Goal: Task Accomplishment & Management: Use online tool/utility

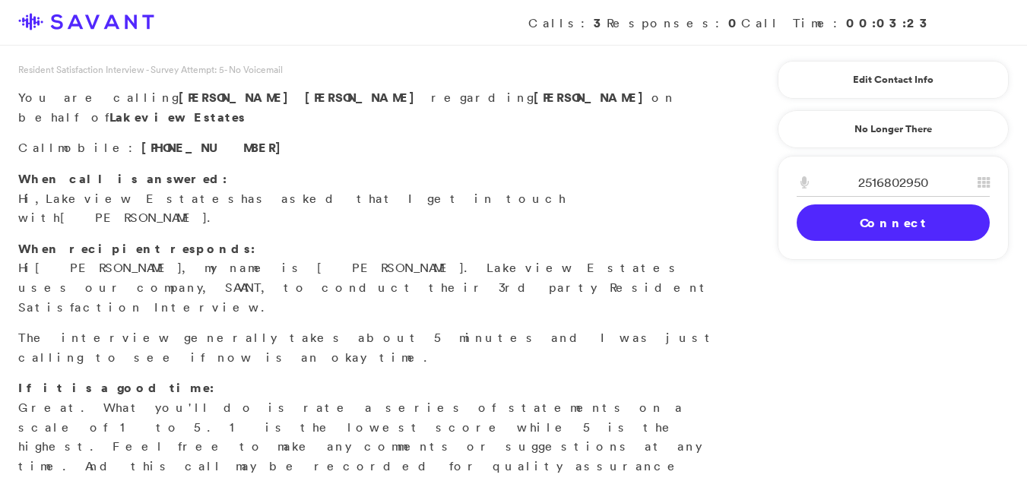
click at [858, 227] on link "Connect" at bounding box center [893, 223] width 193 height 37
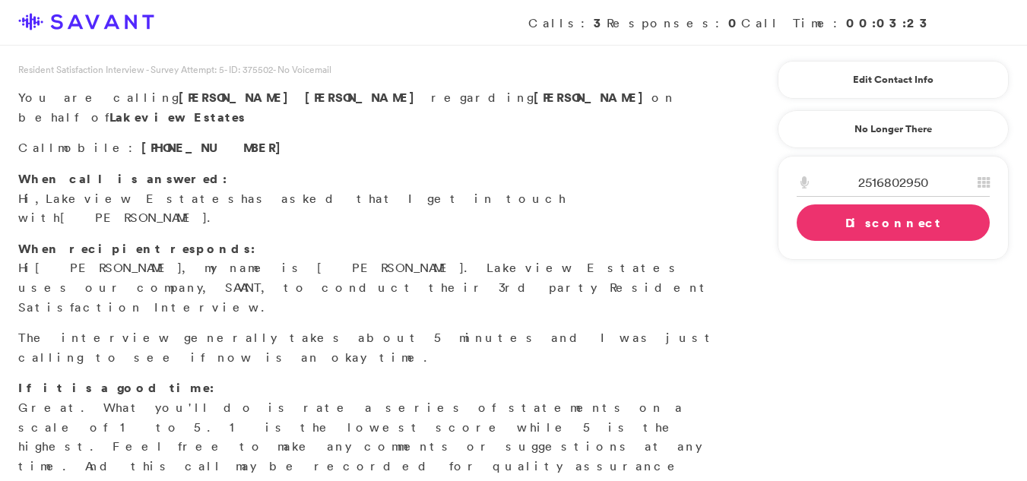
click at [858, 227] on link "Disconnect" at bounding box center [893, 223] width 193 height 37
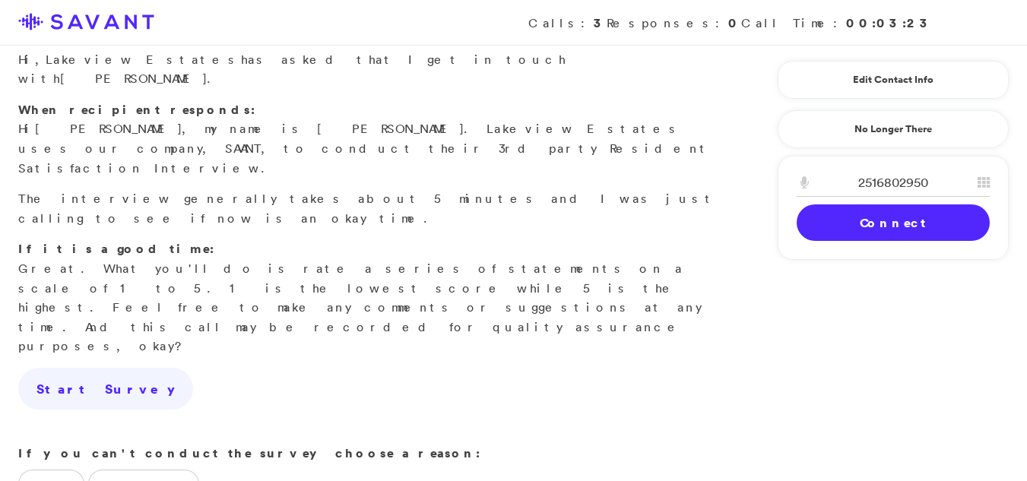
scroll to position [180, 0]
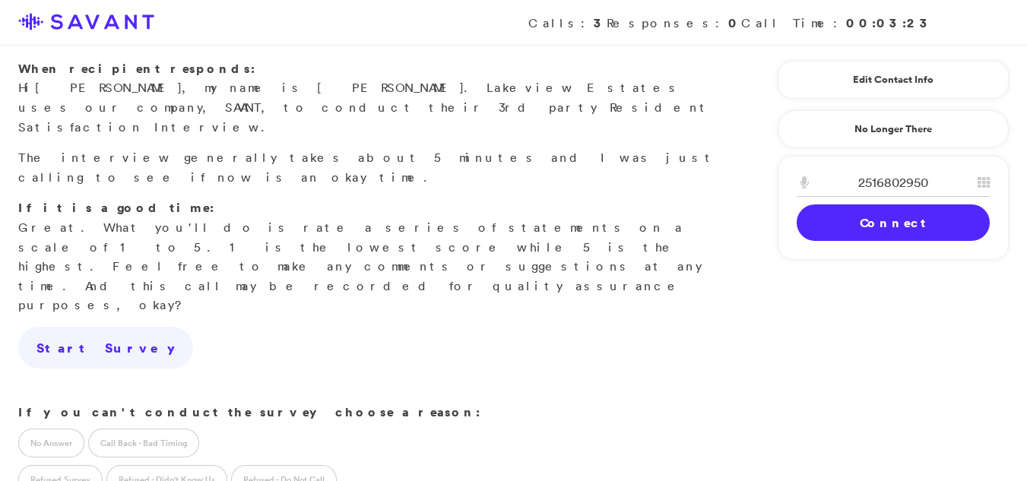
drag, startPoint x: 40, startPoint y: 388, endPoint x: 35, endPoint y: 376, distance: 12.6
click at [48, 465] on label "Refused Survey" at bounding box center [60, 479] width 84 height 29
click at [116, 429] on label "Call Back - Bad Timing" at bounding box center [143, 443] width 111 height 29
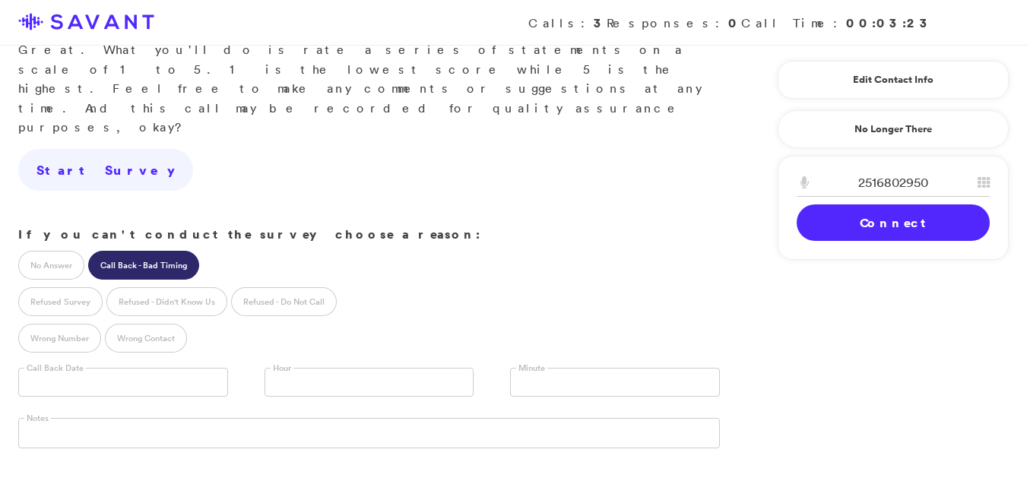
scroll to position [370, 0]
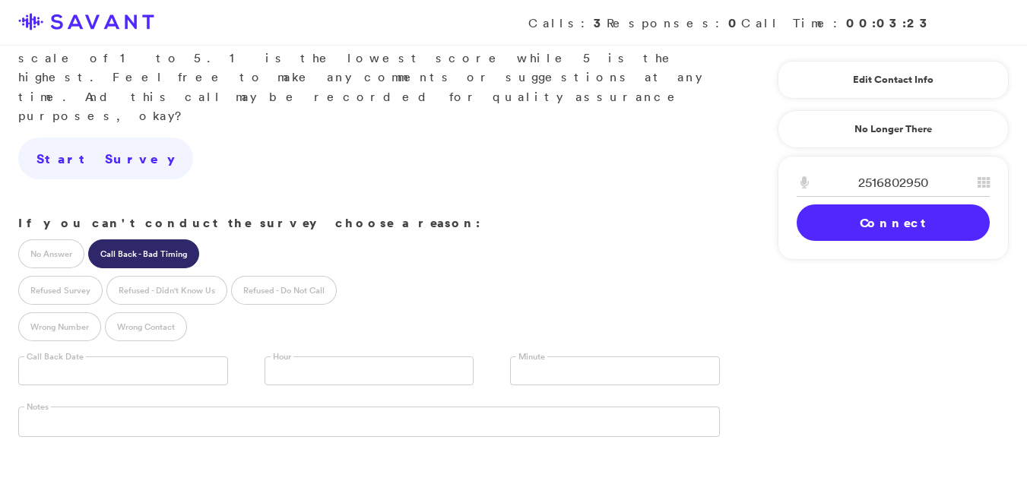
click at [107, 357] on input "text" at bounding box center [123, 371] width 210 height 29
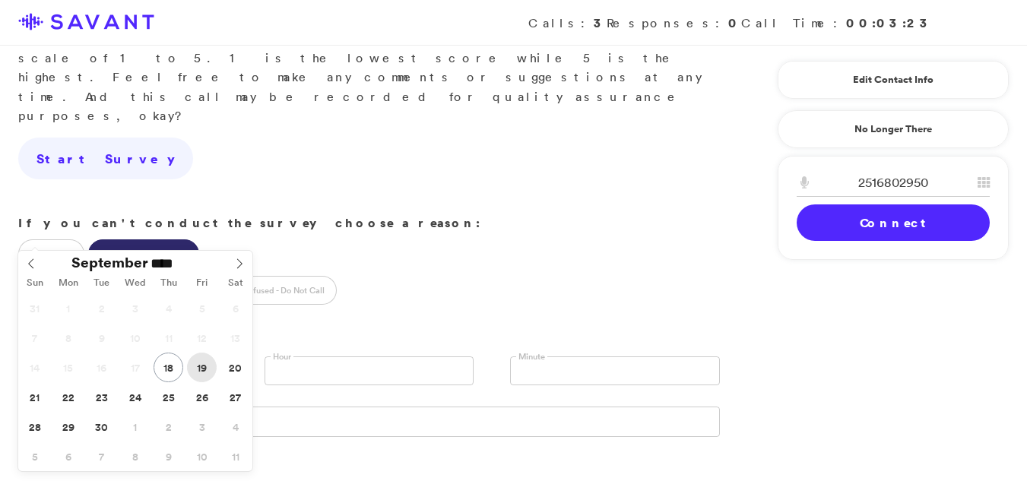
type input "**********"
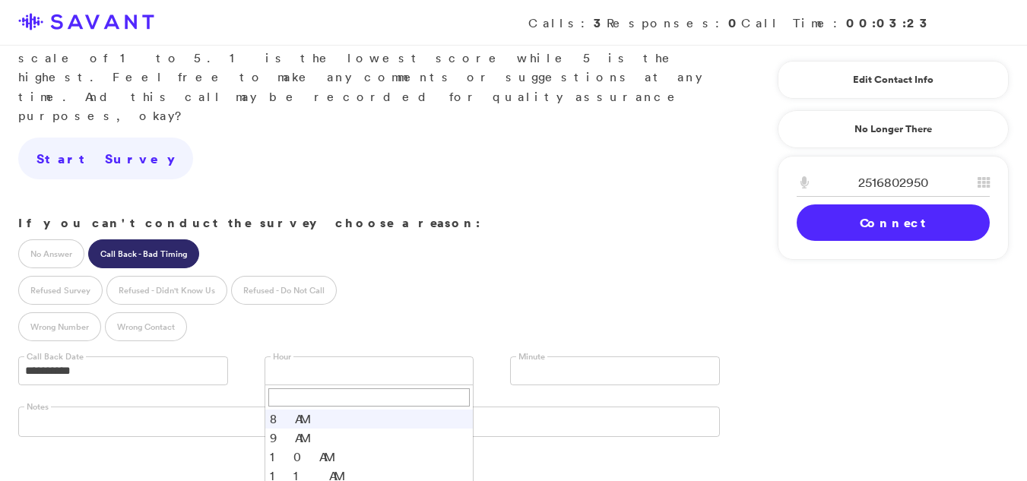
click at [370, 357] on link at bounding box center [370, 371] width 210 height 29
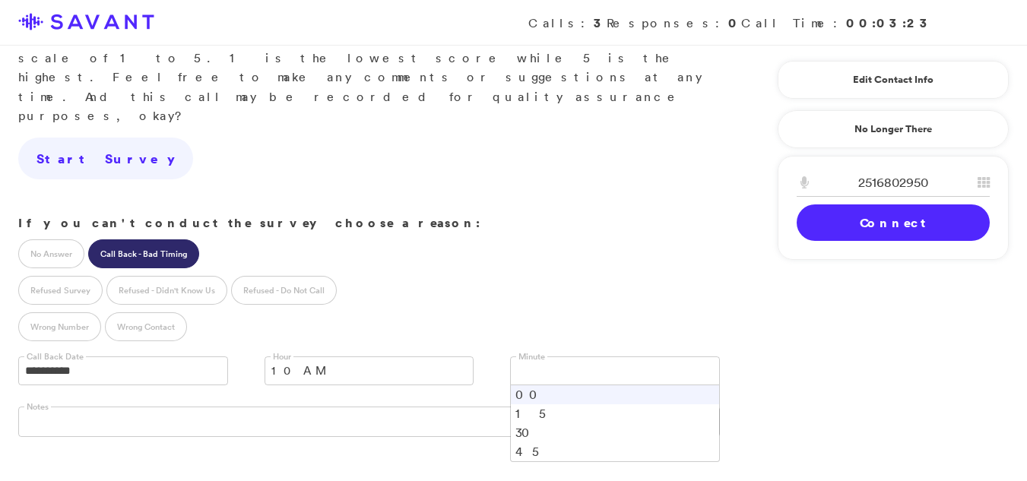
click at [536, 357] on link at bounding box center [615, 371] width 210 height 29
click at [520, 386] on li "00" at bounding box center [615, 395] width 208 height 19
